Goal: Task Accomplishment & Management: Complete application form

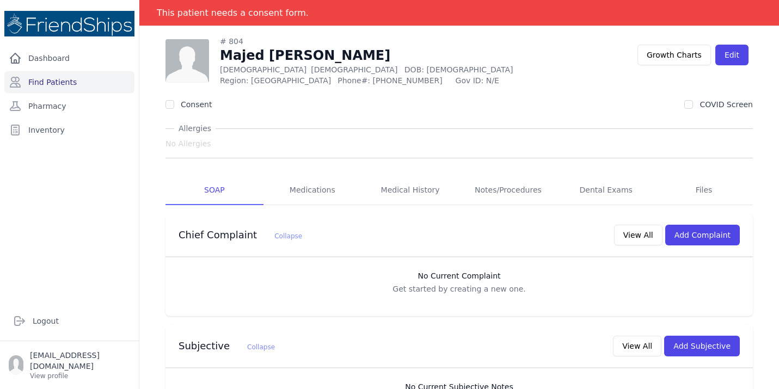
scroll to position [48, 0]
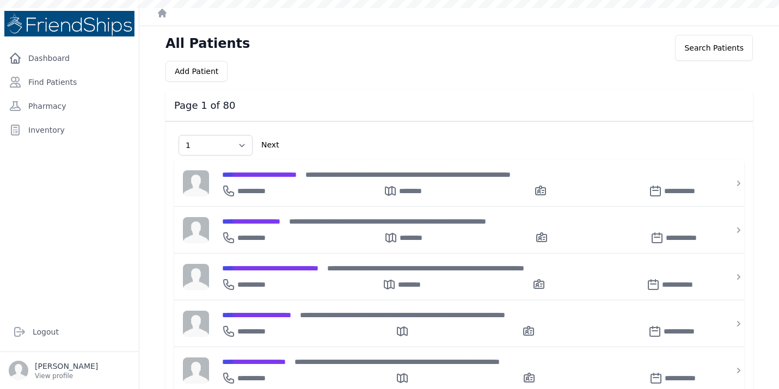
select select "1"
click at [69, 88] on link "Find Patients" at bounding box center [69, 82] width 130 height 22
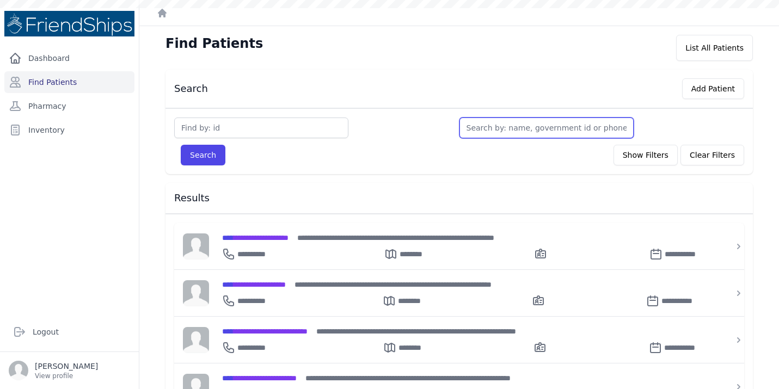
click at [488, 123] on input "text" at bounding box center [547, 128] width 174 height 21
type input "ha"
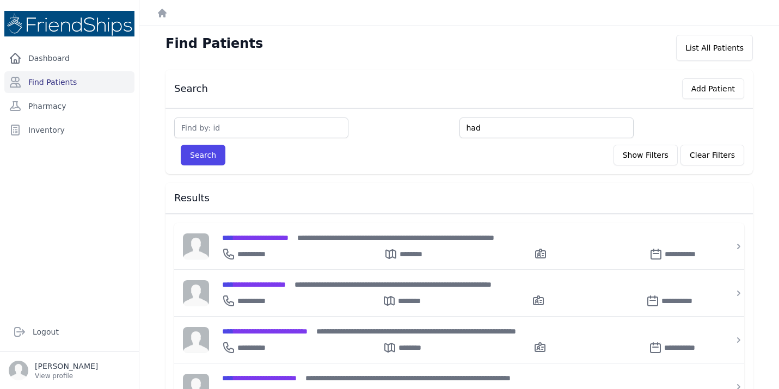
type input "ha"
type input "hamn"
type input "ham"
type input "hami"
type input "hamid"
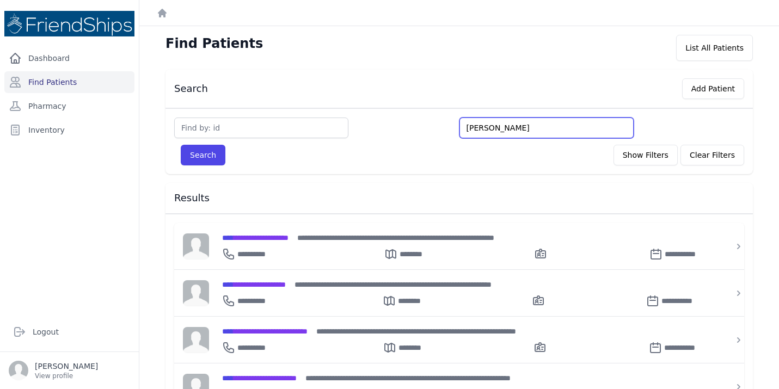
click at [181, 145] on button "Search" at bounding box center [203, 155] width 45 height 21
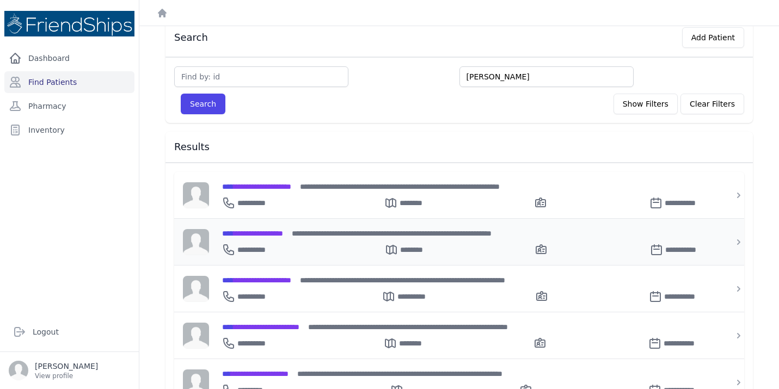
scroll to position [52, 0]
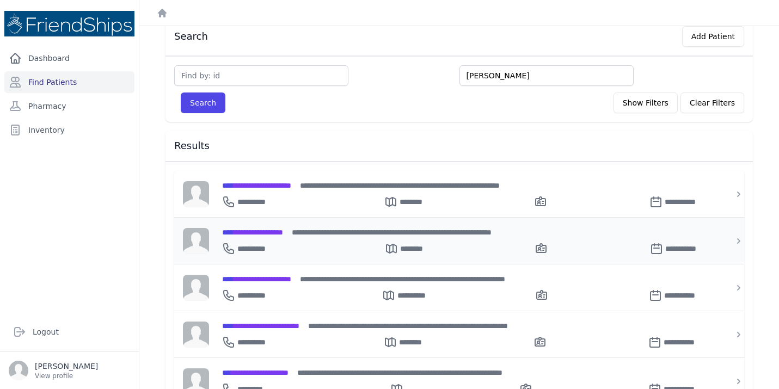
click at [274, 233] on span "**********" at bounding box center [252, 233] width 61 height 8
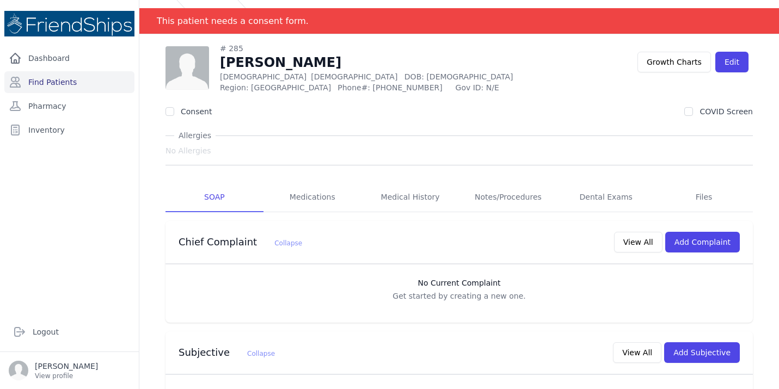
scroll to position [17, 0]
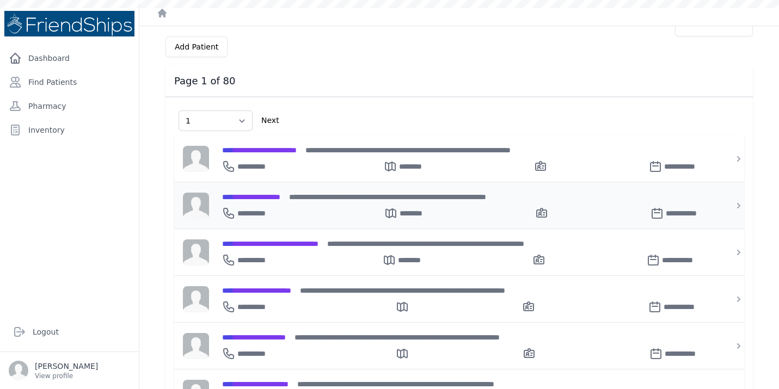
select select "1"
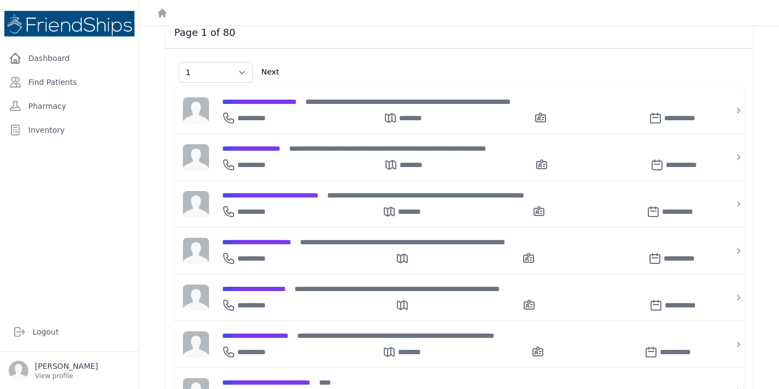
scroll to position [72, 0]
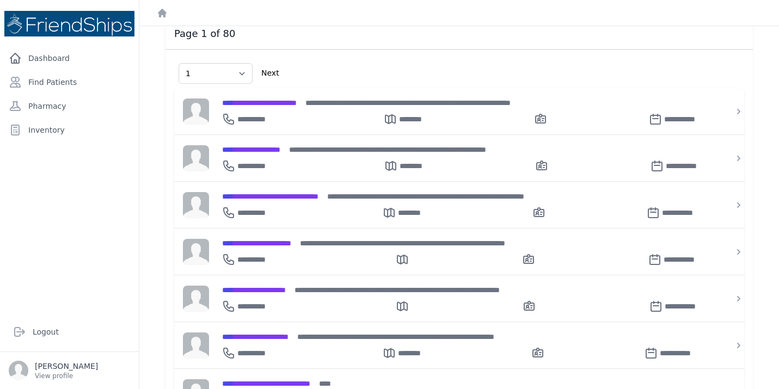
select select "1"
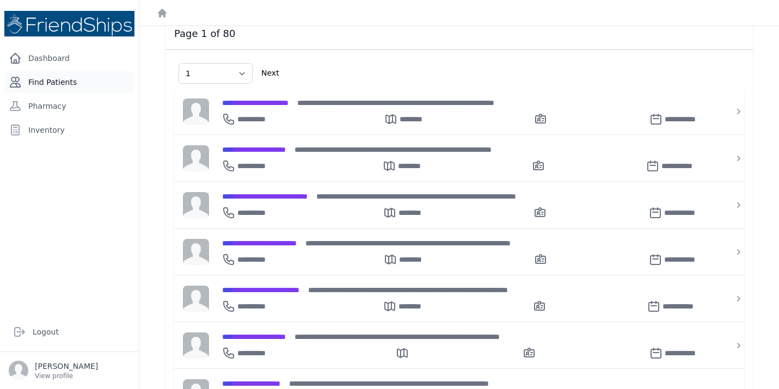
click at [72, 75] on link "Find Patients" at bounding box center [69, 82] width 130 height 22
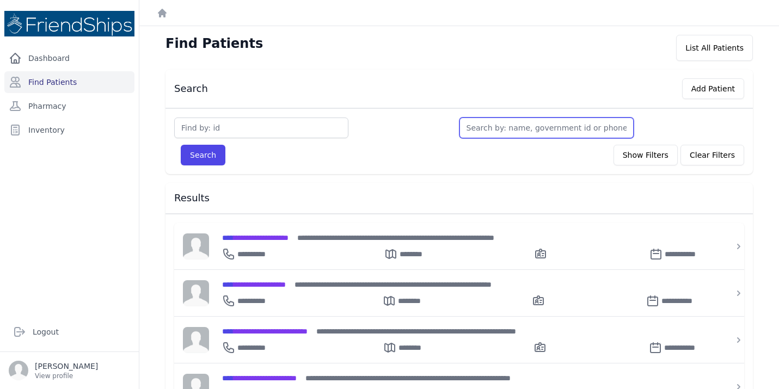
click at [493, 125] on input "text" at bounding box center [547, 128] width 174 height 21
type input "sa"
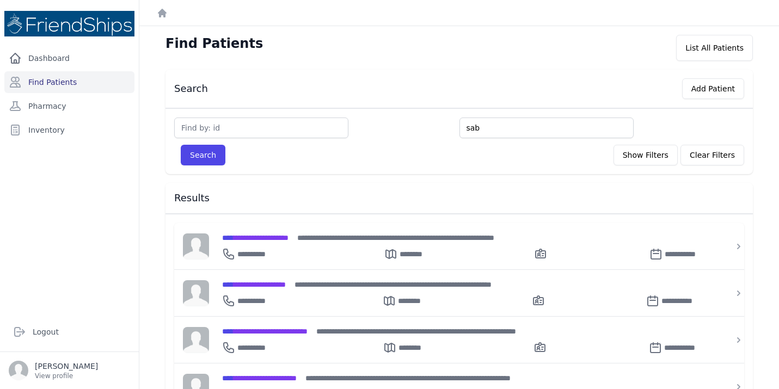
type input "sab"
type input "saba"
type input "sabah"
click at [181, 145] on button "Search" at bounding box center [203, 155] width 45 height 21
click at [289, 240] on span "**********" at bounding box center [255, 238] width 66 height 8
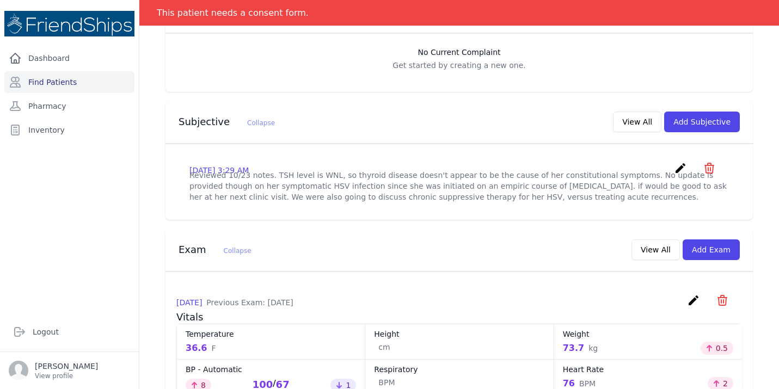
scroll to position [263, 0]
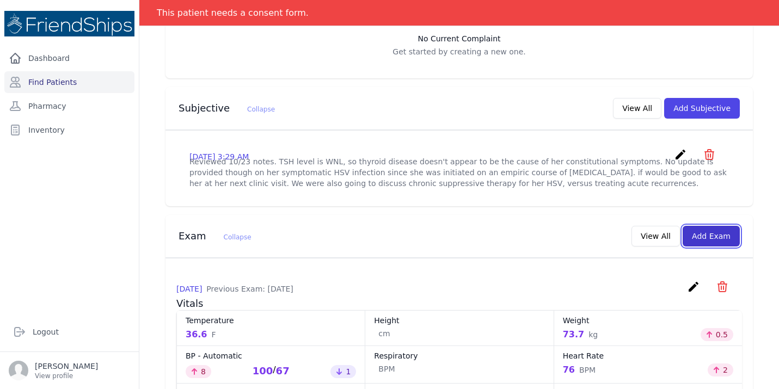
click at [699, 247] on button "Add Exam" at bounding box center [711, 236] width 57 height 21
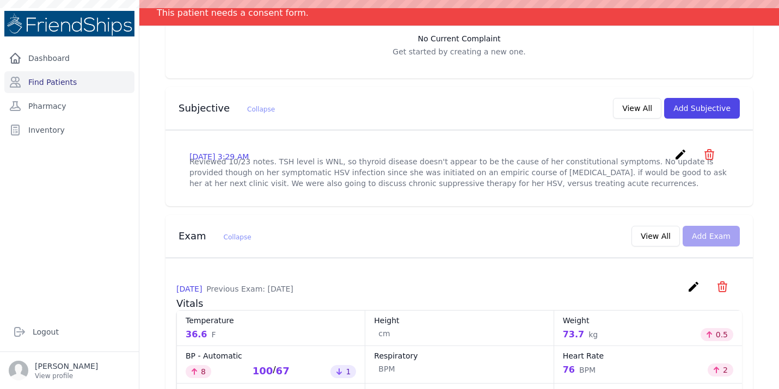
scroll to position [0, 0]
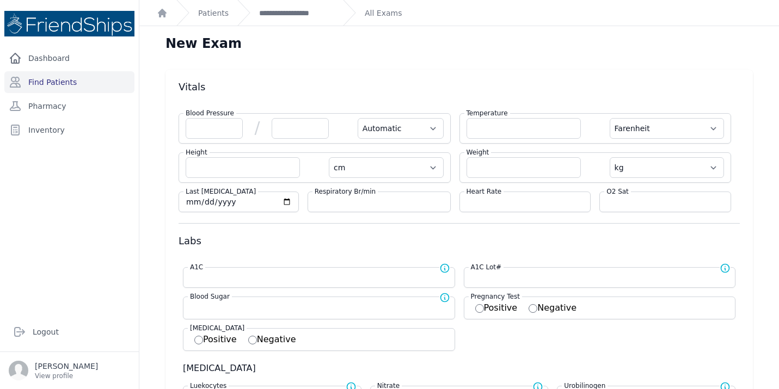
scroll to position [31, 0]
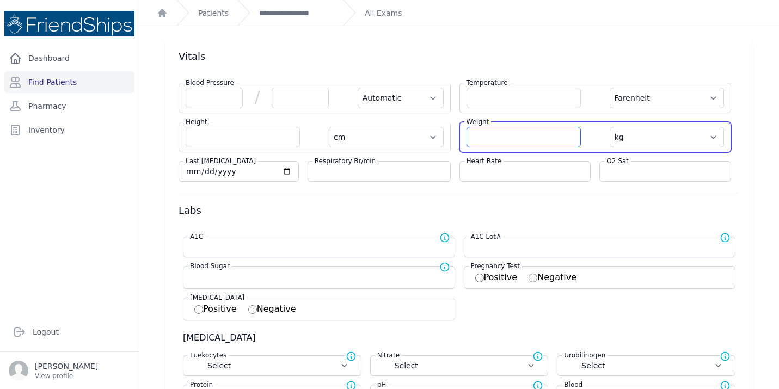
click at [499, 139] on input "number" at bounding box center [524, 137] width 114 height 21
type input "74.2"
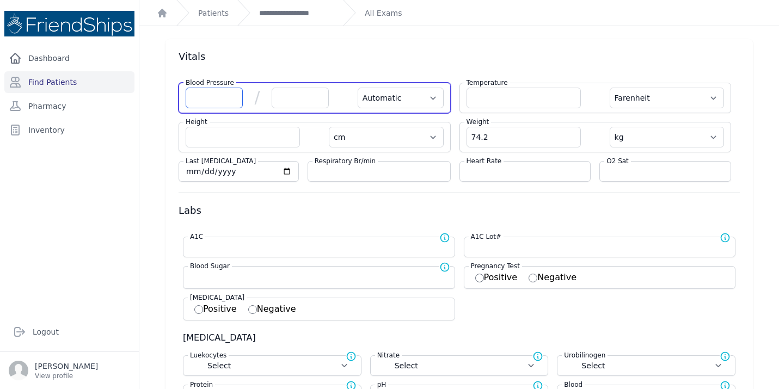
click at [205, 100] on input "number" at bounding box center [214, 98] width 57 height 21
select select "Automatic"
select select "F"
select select "cm"
select select "kg"
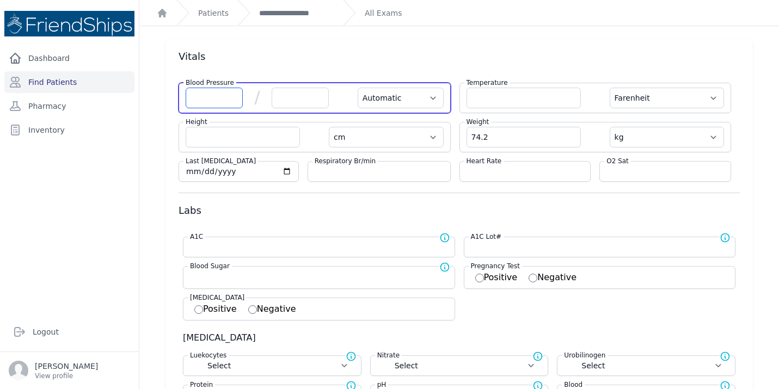
select select
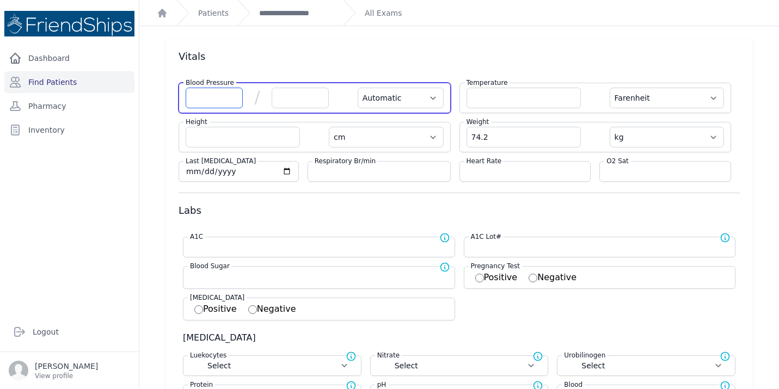
select select
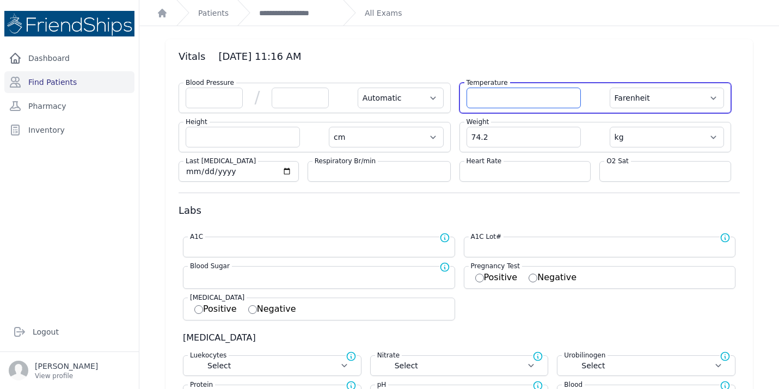
click at [500, 99] on input "number" at bounding box center [524, 98] width 114 height 21
type input "36.6"
click at [709, 101] on select "Farenheit Celcius" at bounding box center [667, 98] width 114 height 21
select select "C"
select select "Automatic"
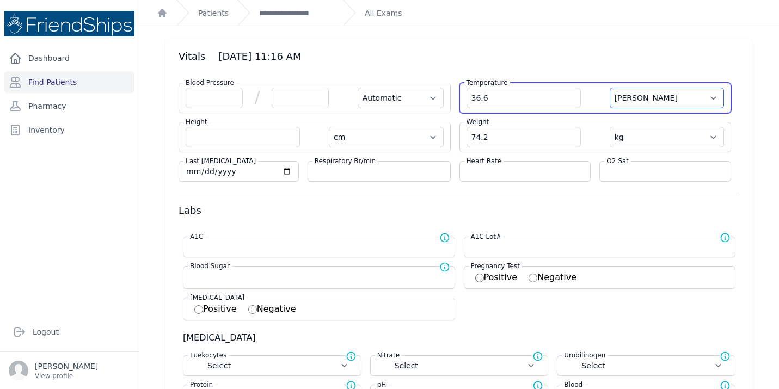
select select "cm"
select select "kg"
select select
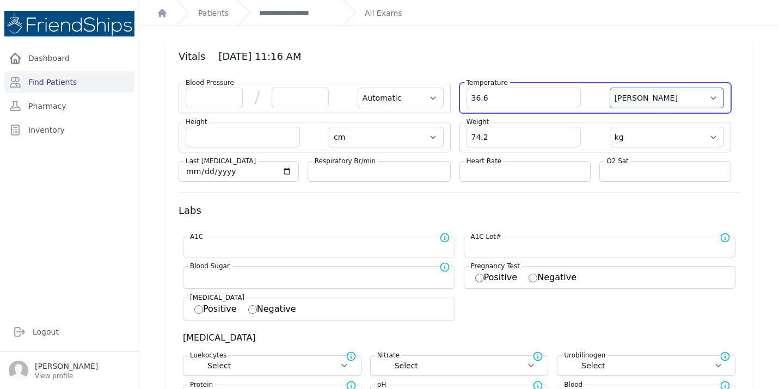
select select
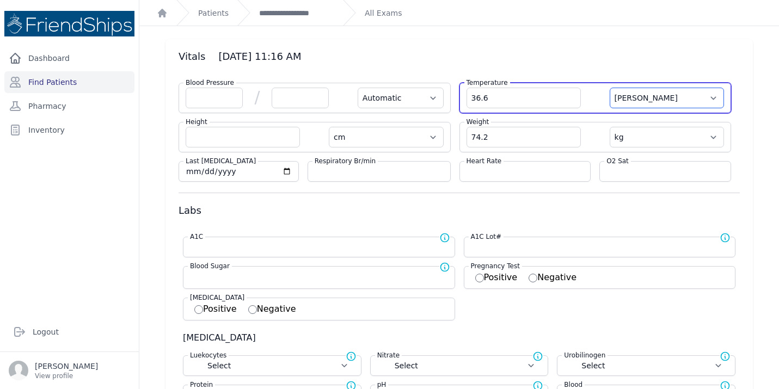
select select
select select "Automatic"
select select "cm"
select select "kg"
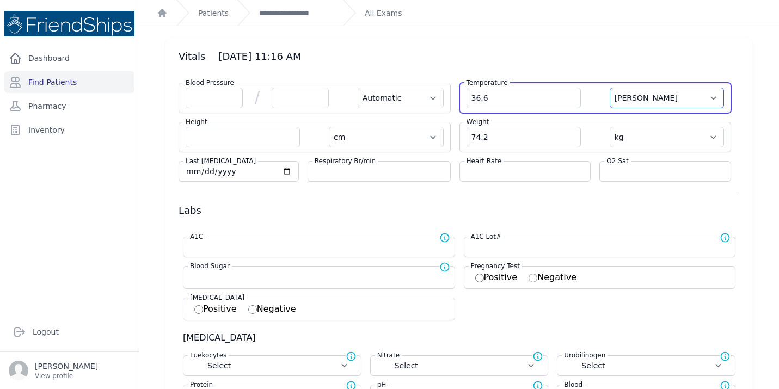
select select
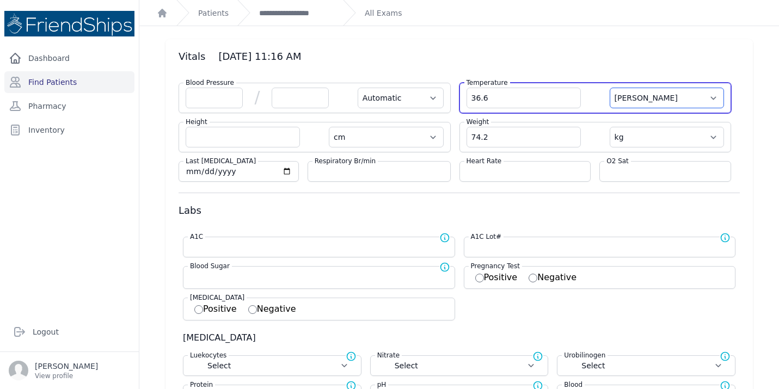
select select
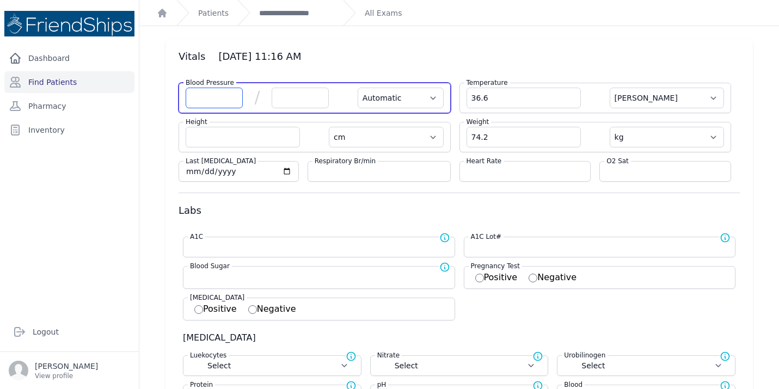
click at [194, 102] on input "number" at bounding box center [214, 98] width 57 height 21
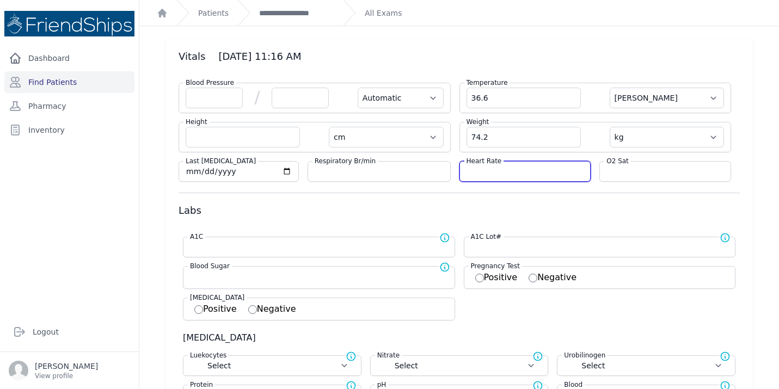
click at [485, 168] on input "number" at bounding box center [526, 171] width 118 height 11
type input "85"
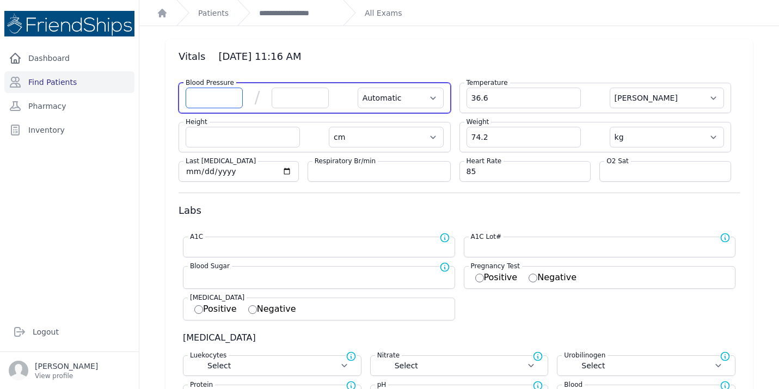
click at [198, 101] on input "number" at bounding box center [214, 98] width 57 height 21
select select "Automatic"
select select "C"
select select "cm"
select select "kg"
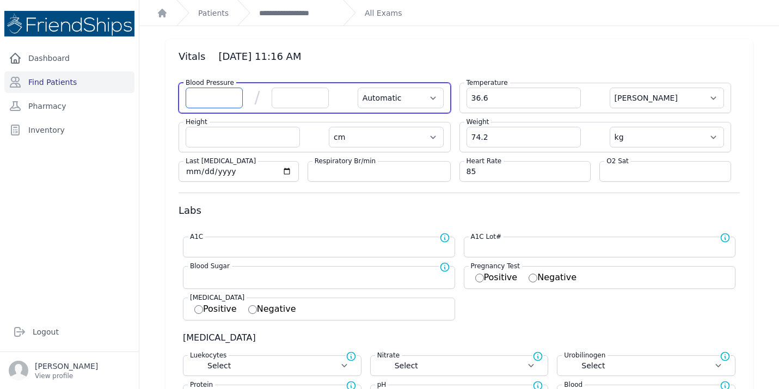
select select
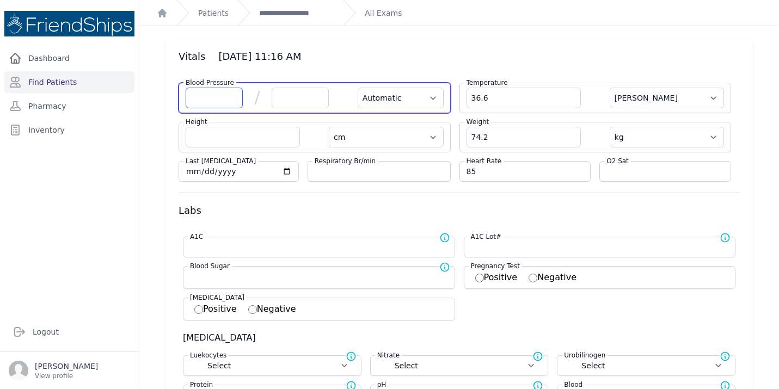
select select
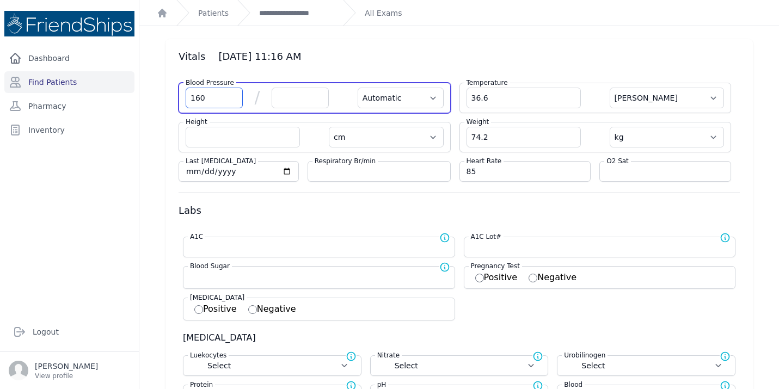
type input "160"
click at [280, 90] on input "number" at bounding box center [300, 98] width 57 height 21
select select "Automatic"
select select "C"
select select "cm"
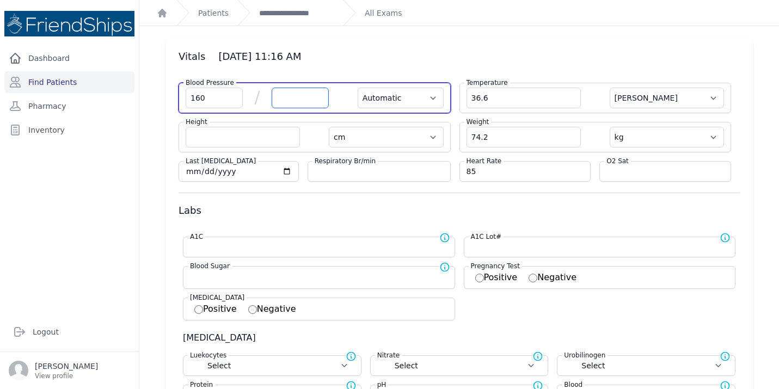
select select "kg"
select select
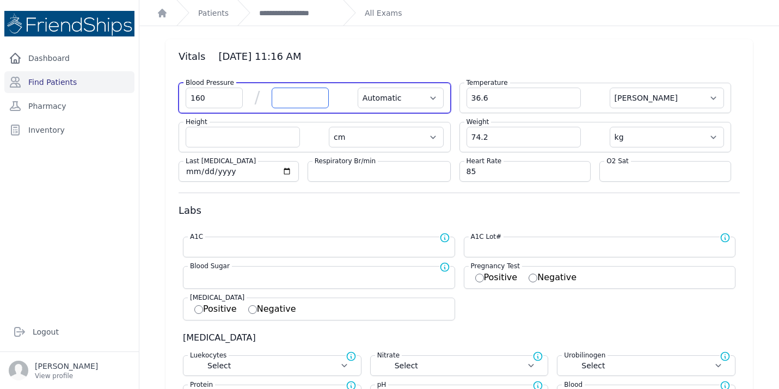
select select
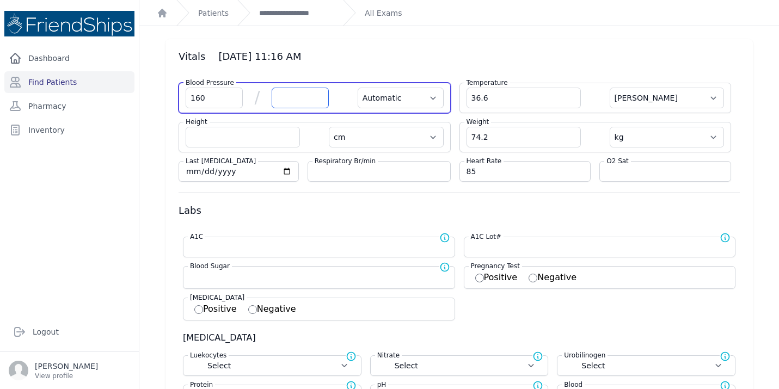
select select
type input "92"
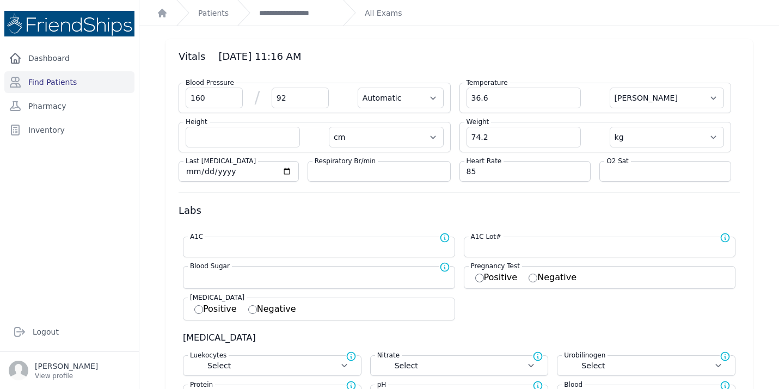
click at [452, 52] on h3 "Vitals 2025-Oct-07 11:16 AM" at bounding box center [460, 56] width 562 height 13
select select "Automatic"
select select "cm"
select select "kg"
select select
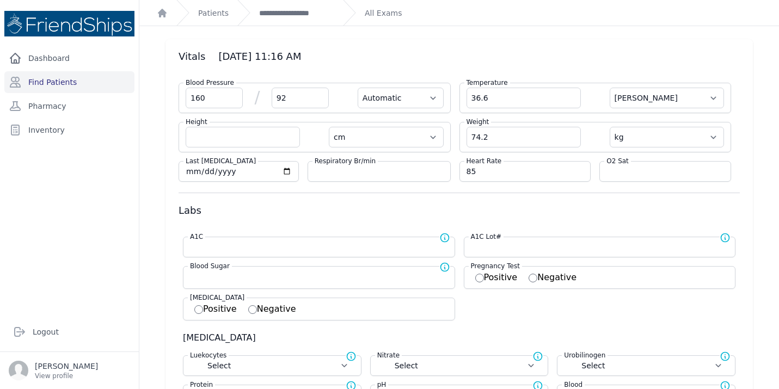
select select
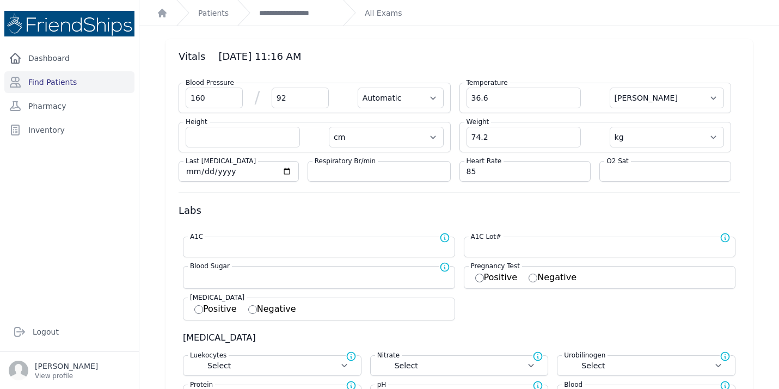
select select
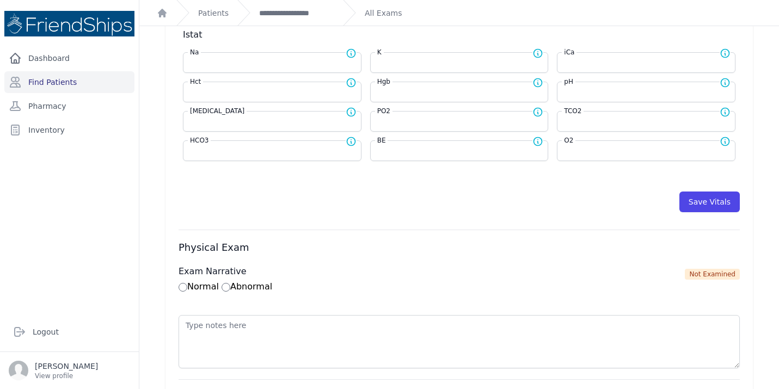
scroll to position [492, 0]
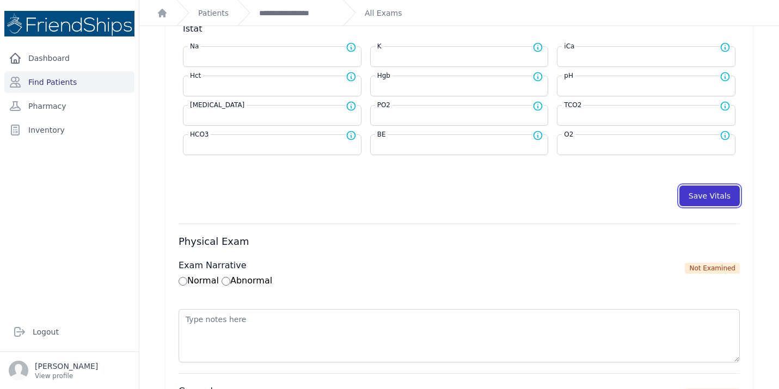
click at [701, 191] on button "Save Vitals" at bounding box center [710, 196] width 60 height 21
click at [706, 197] on button "Save Vitals" at bounding box center [710, 196] width 60 height 21
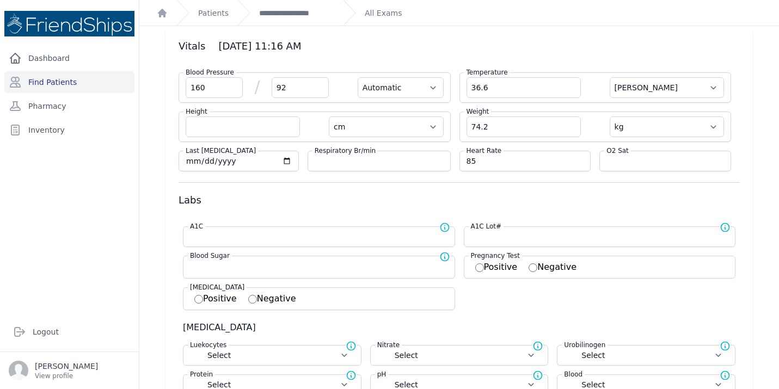
scroll to position [0, 0]
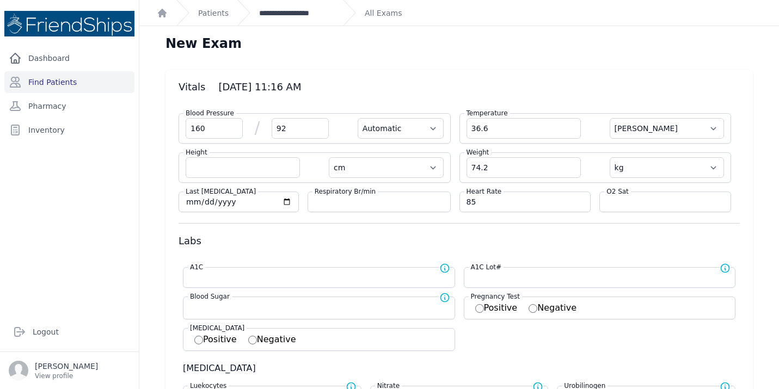
click at [299, 10] on link "**********" at bounding box center [296, 13] width 75 height 11
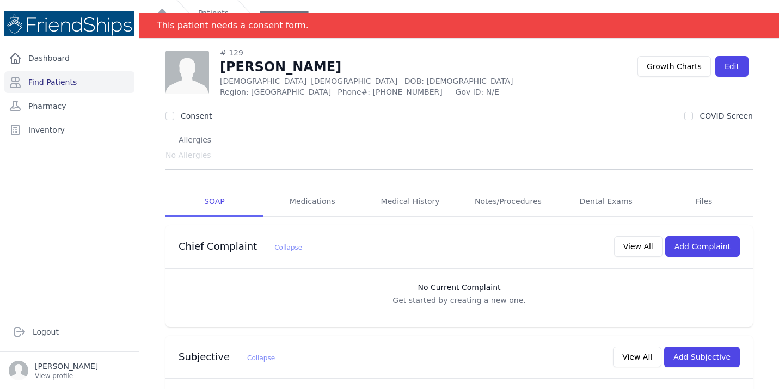
scroll to position [19, 0]
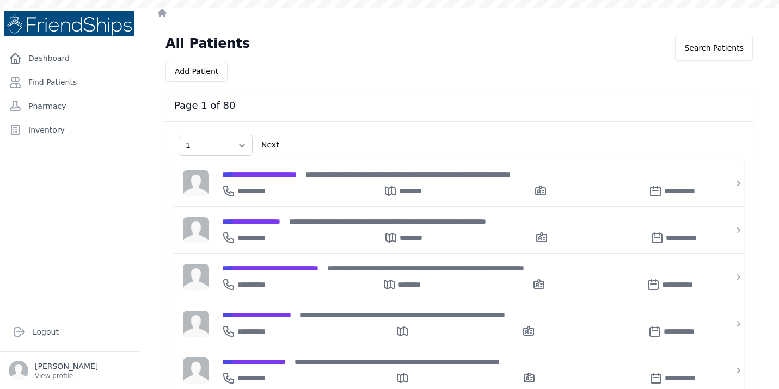
select select "1"
click at [192, 72] on button "Add Patient" at bounding box center [197, 71] width 62 height 21
select select "1"
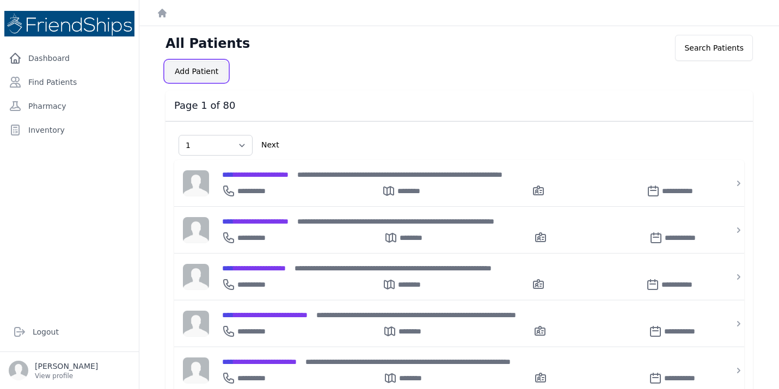
click at [192, 72] on button "Add Patient" at bounding box center [197, 71] width 62 height 21
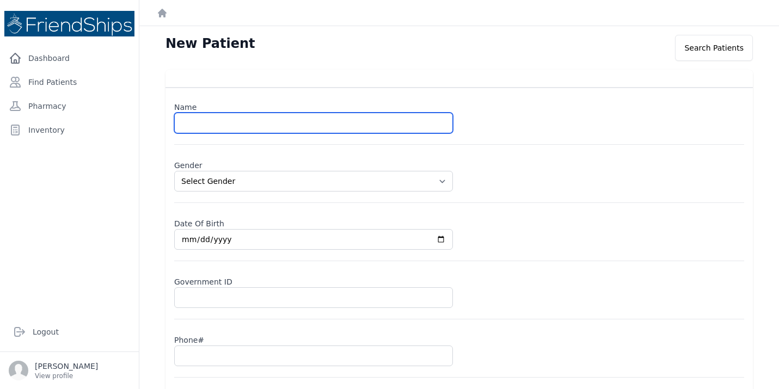
click at [217, 123] on input "text" at bounding box center [313, 123] width 279 height 21
type input "[PERSON_NAME] [PERSON_NAME]"
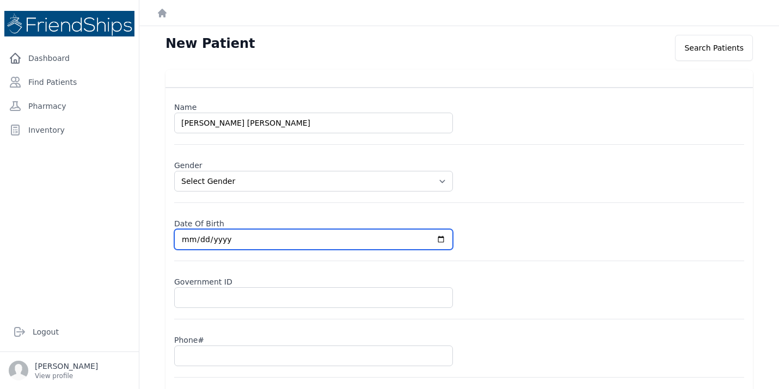
click at [252, 239] on input "date" at bounding box center [313, 239] width 279 height 21
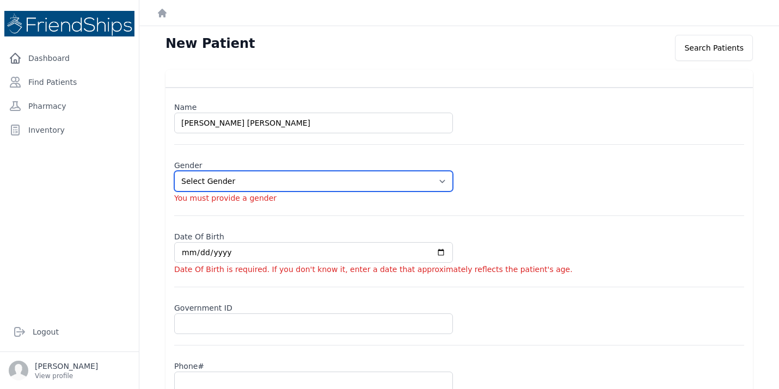
click at [267, 184] on select "Select Gender Male Female" at bounding box center [313, 181] width 279 height 21
select select "male"
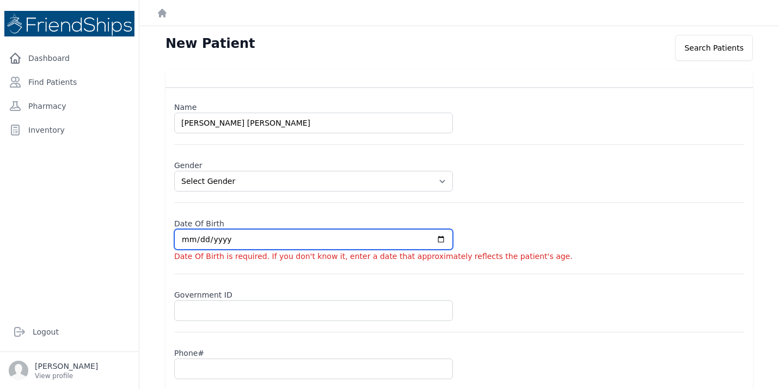
click at [247, 243] on input "date" at bounding box center [313, 239] width 279 height 21
type input "0002-02-06"
select select "male"
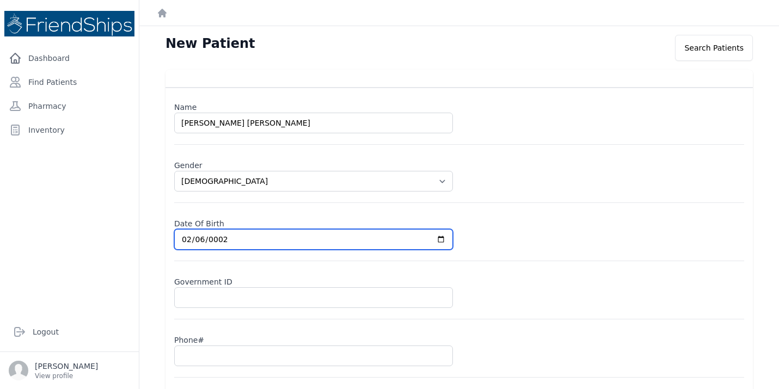
type input "0020-02-06"
select select "male"
type input "2023-02-06"
select select "male"
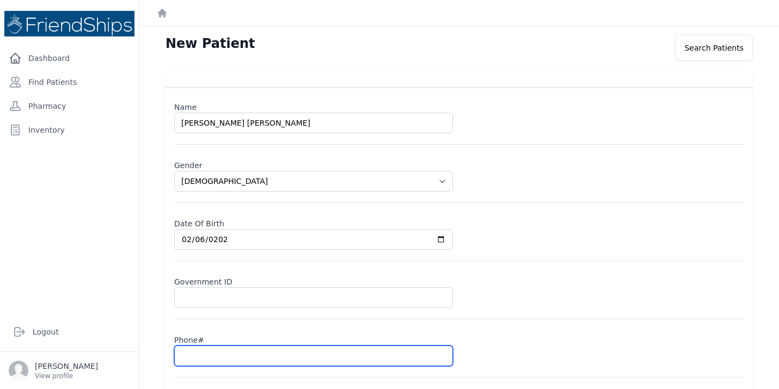
click at [202, 357] on input "text" at bounding box center [313, 356] width 279 height 21
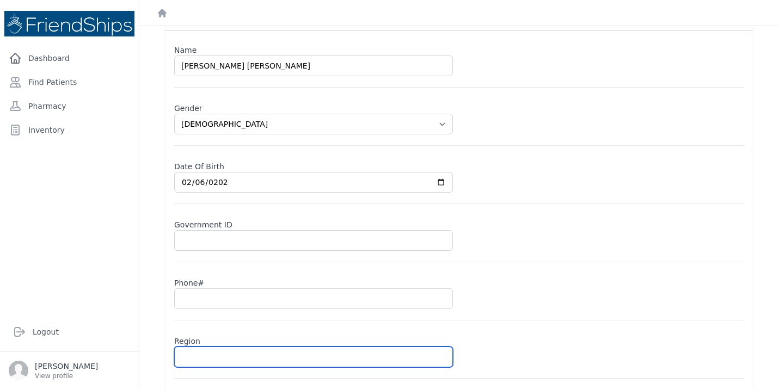
click at [202, 357] on input "text" at bounding box center [313, 357] width 279 height 21
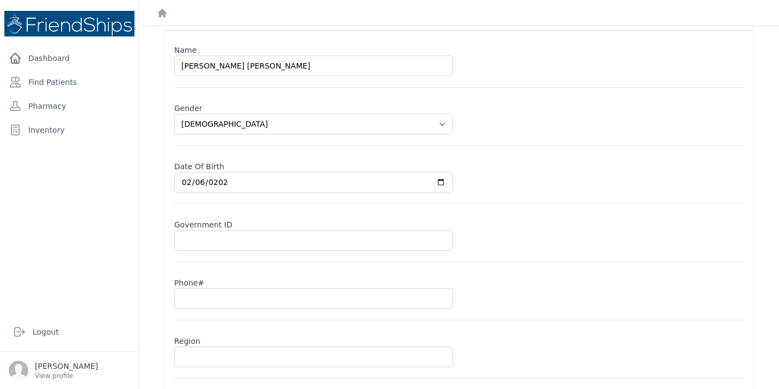
click at [202, 326] on form "Name Abdul Razzaq Khalaf Khalif Gender Select Gender Male Female Date Of Birth …" at bounding box center [459, 230] width 570 height 381
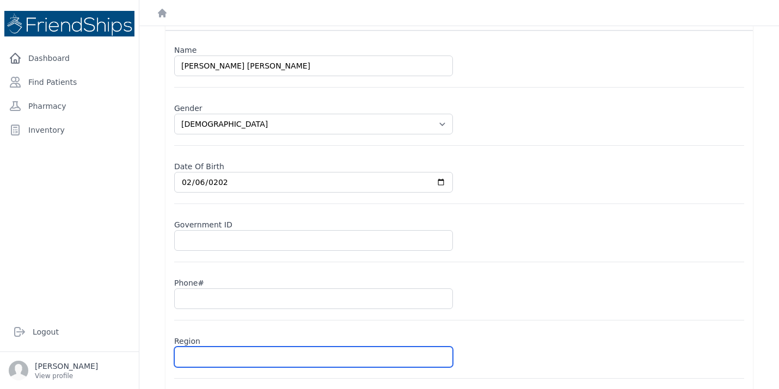
click at [202, 355] on input "text" at bounding box center [313, 357] width 279 height 21
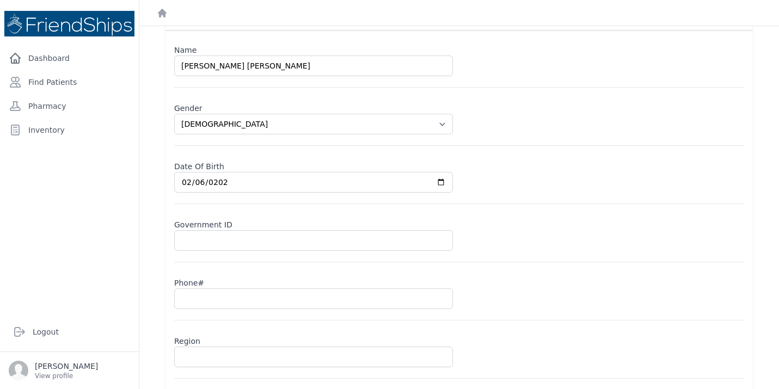
click at [186, 181] on input "2023-02-06" at bounding box center [313, 182] width 279 height 21
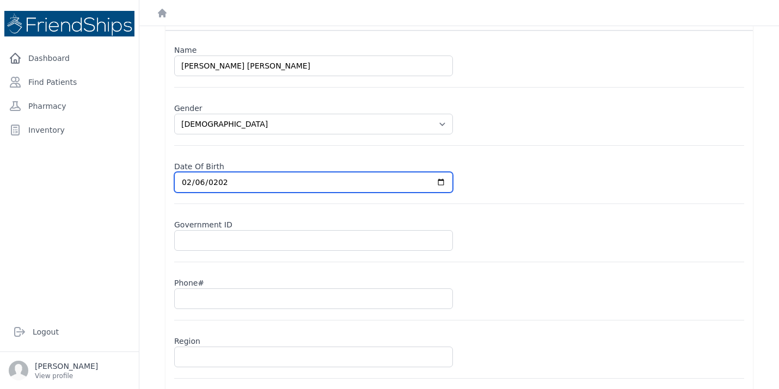
click at [438, 185] on input "2023-02-06" at bounding box center [313, 182] width 279 height 21
type input "2023-03-06"
select select "male"
type input "2023-05-06"
select select "male"
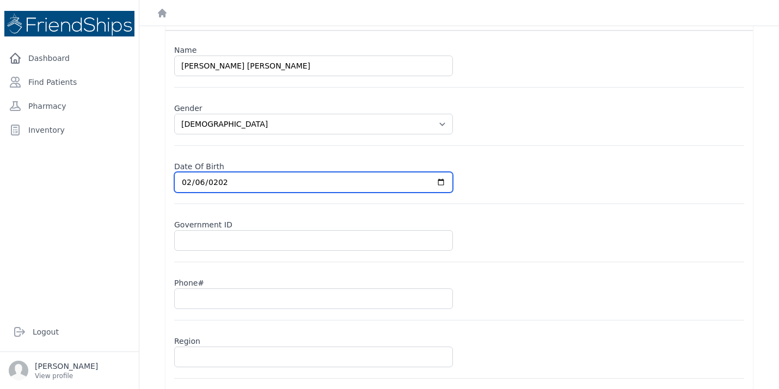
type input "2023-06-06"
select select "male"
type input "2023-06-02"
select select "male"
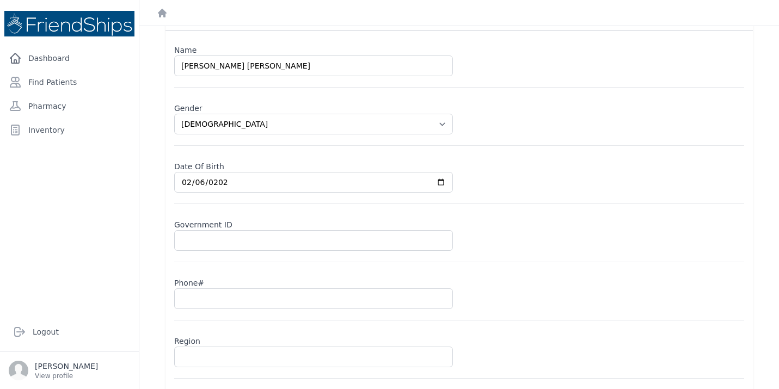
click at [521, 267] on form "Name Abdul Razzaq Khalaf Khalif Gender Select Gender Male Female Date Of Birth …" at bounding box center [459, 230] width 570 height 381
click at [277, 310] on div "Phone#" at bounding box center [459, 296] width 570 height 47
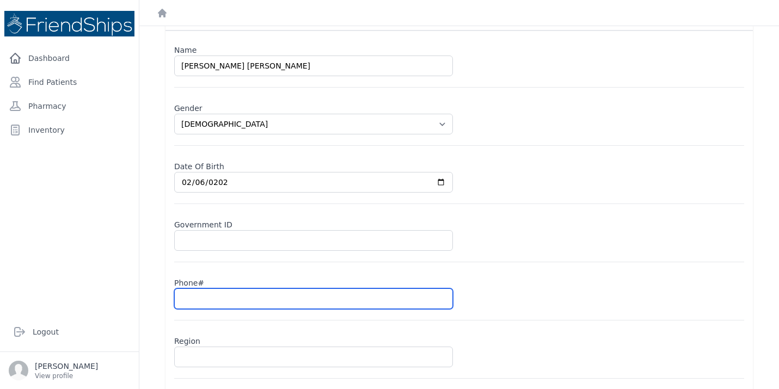
click at [271, 301] on input "text" at bounding box center [313, 299] width 279 height 21
type input "09"
select select "male"
type input "099"
select select "male"
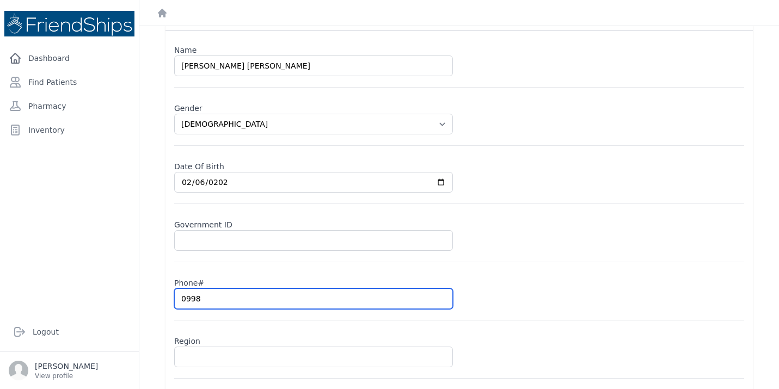
type input "09989"
select select "male"
type input "099899"
select select "male"
type input "0998990"
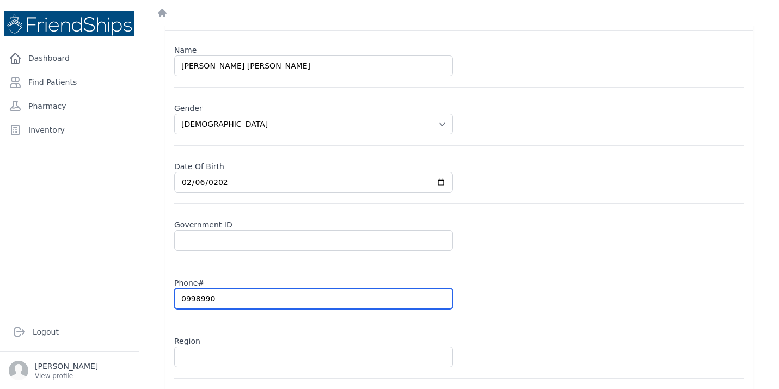
select select "male"
type input "099899014"
select select "male"
type input "0998990142"
select select "male"
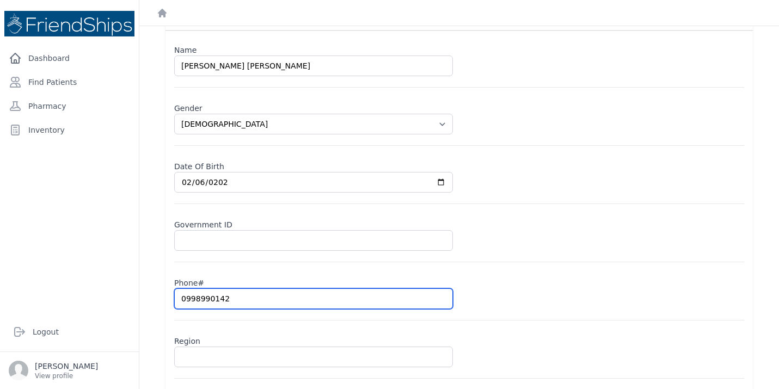
type input "0998990142"
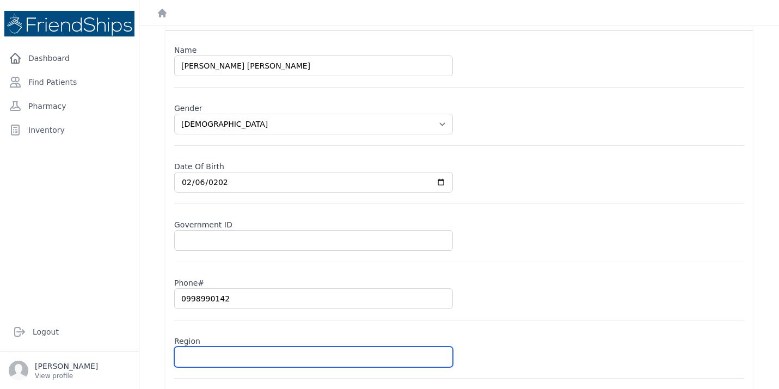
click at [256, 357] on input "text" at bounding box center [313, 357] width 279 height 21
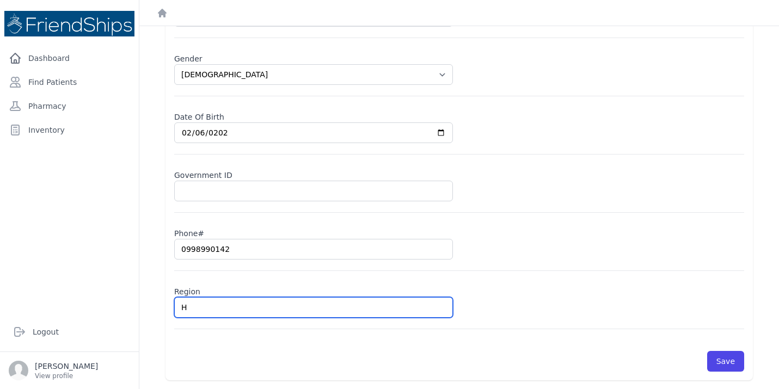
type input "Ha"
select select "male"
type input "Ham"
select select "male"
type input "Hama"
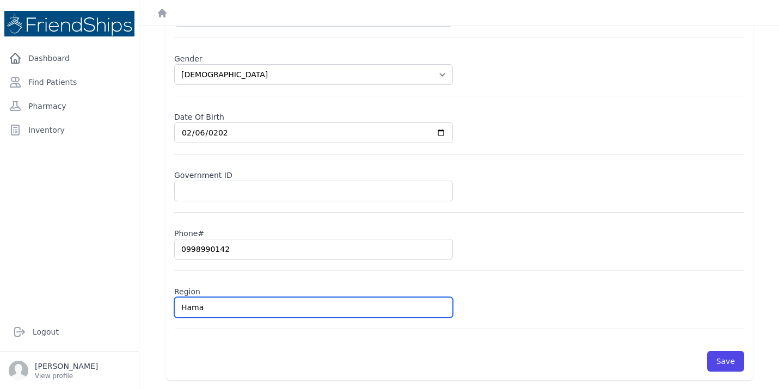
select select "male"
type input "Hamad"
select select "male"
type input "Hamadi"
select select "male"
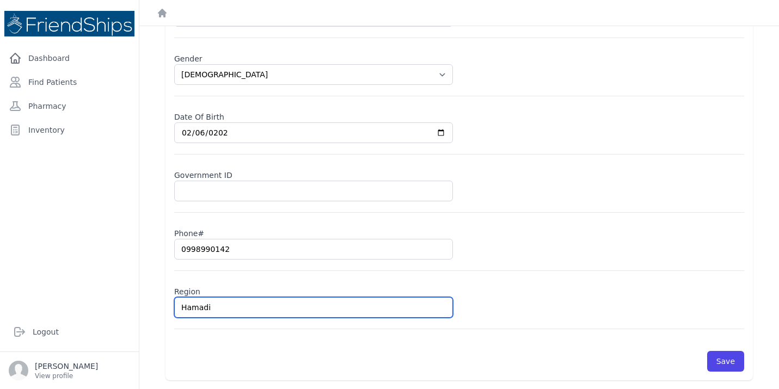
type input "Hamadiy"
select select "male"
type input "Hamadiya"
select select "male"
type input "Hamadiya"
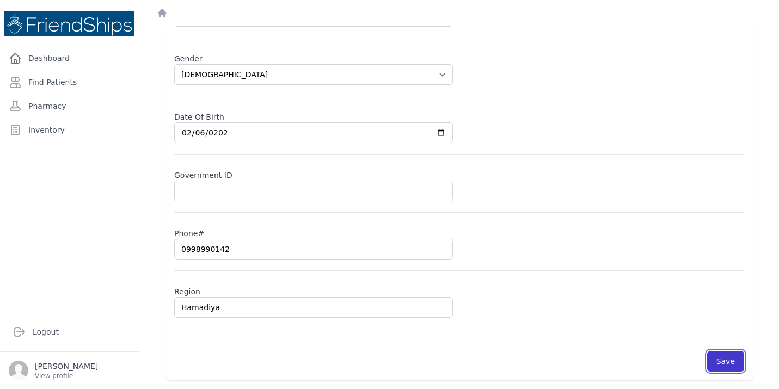
click at [719, 362] on button "Save" at bounding box center [726, 361] width 37 height 21
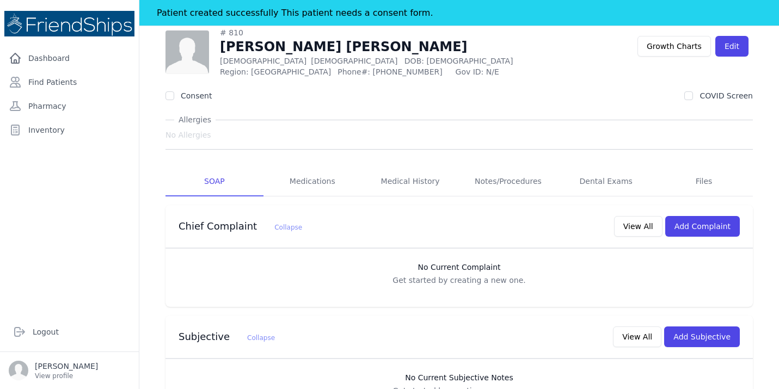
scroll to position [34, 0]
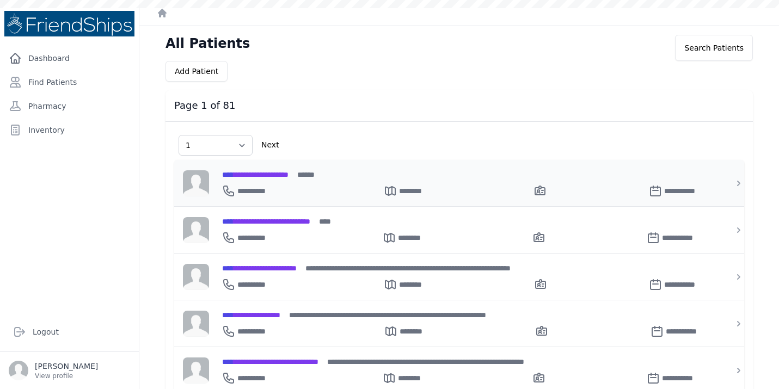
select select "1"
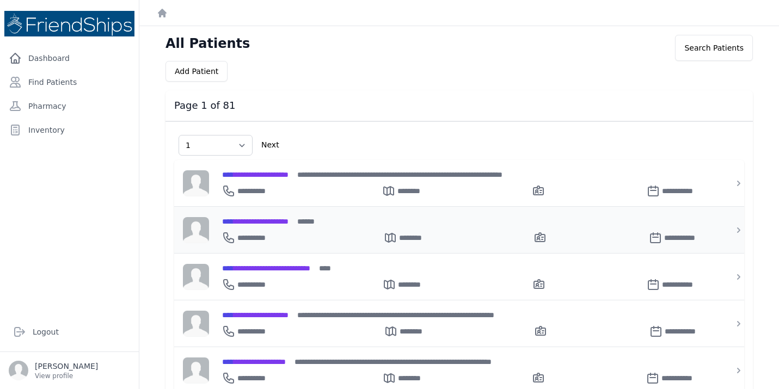
click at [260, 221] on span "**********" at bounding box center [255, 222] width 66 height 8
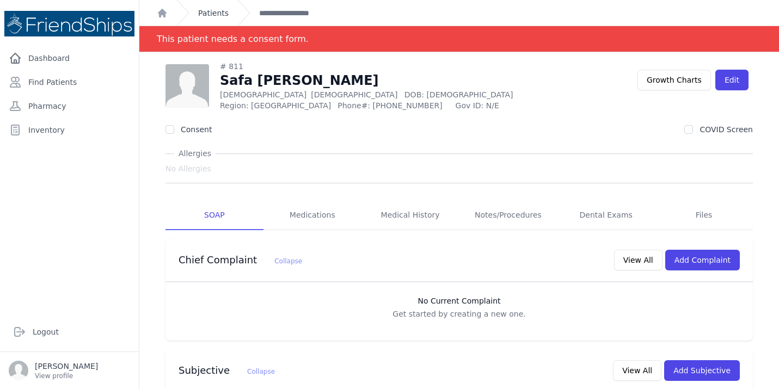
click at [206, 14] on link "Patients" at bounding box center [213, 13] width 31 height 11
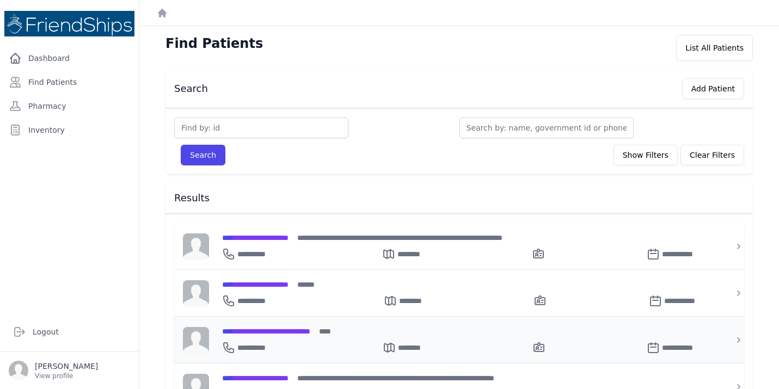
click at [301, 328] on span "**********" at bounding box center [266, 332] width 88 height 8
